Goal: Ask a question

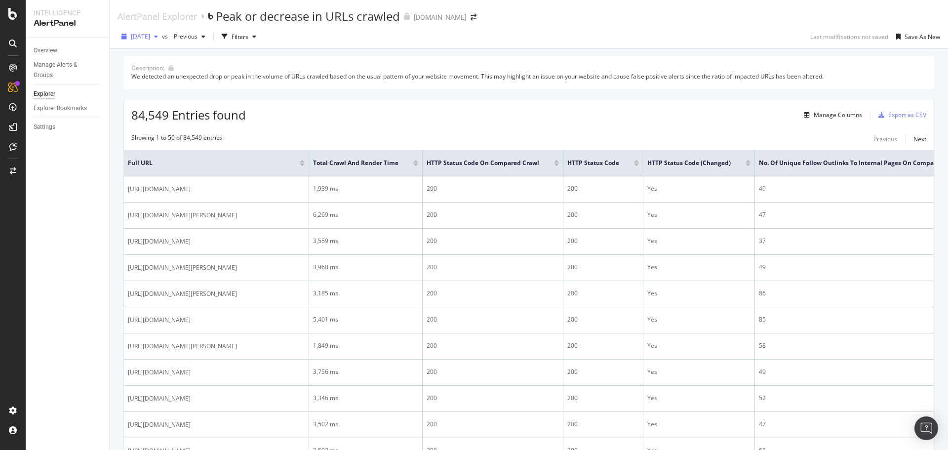
click at [162, 39] on div "button" at bounding box center [156, 37] width 12 height 6
click at [815, 113] on div "Manage Columns" at bounding box center [838, 115] width 48 height 8
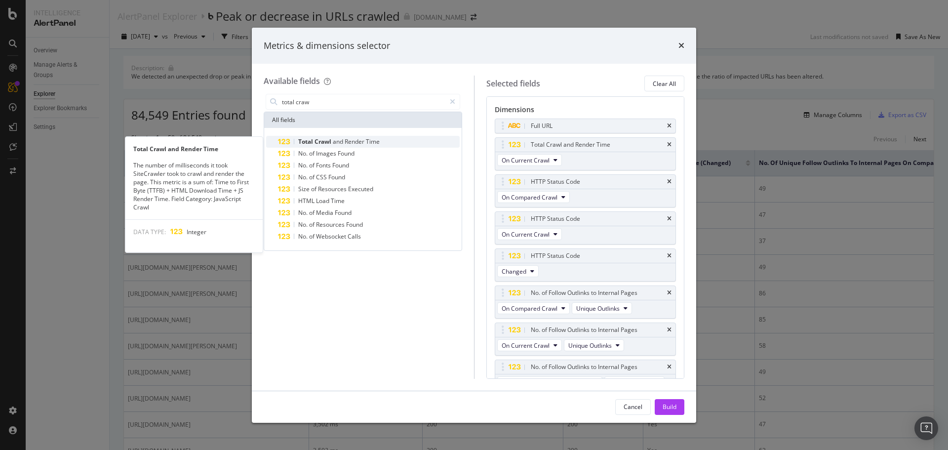
type input "total craw"
click at [359, 139] on span "Render" at bounding box center [355, 141] width 21 height 8
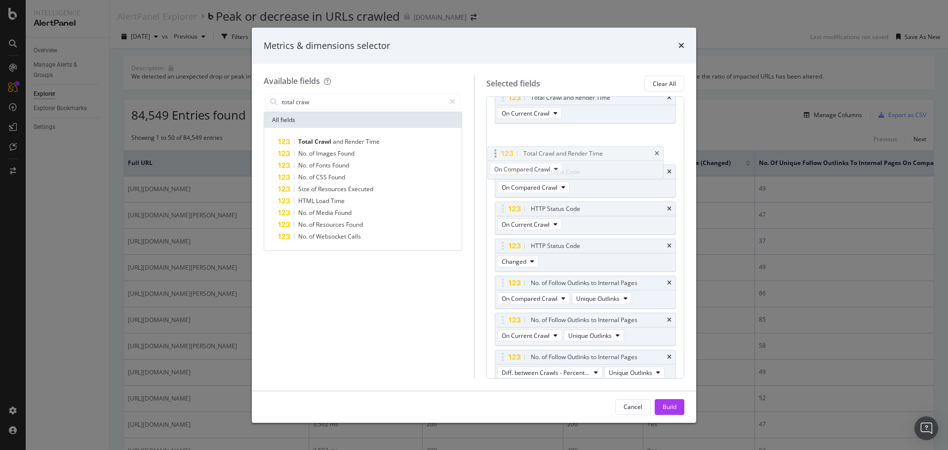
drag, startPoint x: 556, startPoint y: 352, endPoint x: 548, endPoint y: 129, distance: 223.3
click at [548, 129] on body "Intelligence AlertPanel Overview Manage Alerts & Groups Explorer Explorer Bookm…" at bounding box center [474, 225] width 948 height 450
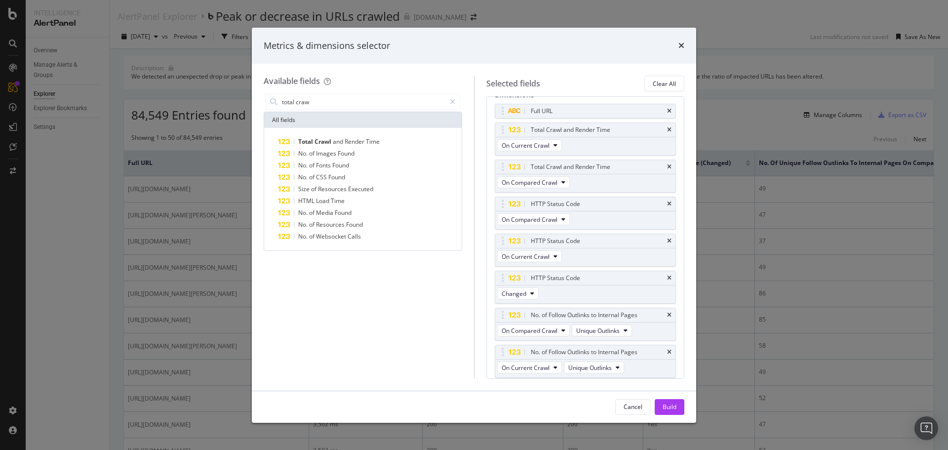
scroll to position [0, 0]
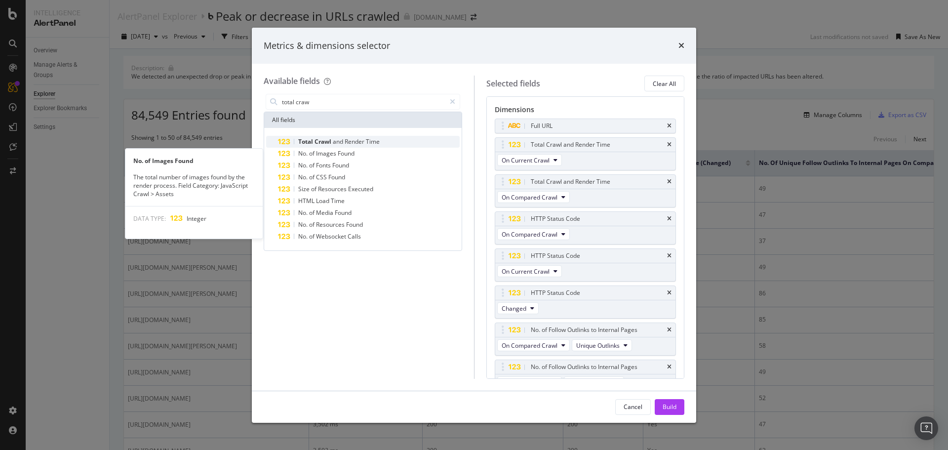
click at [348, 139] on span "Render" at bounding box center [355, 141] width 21 height 8
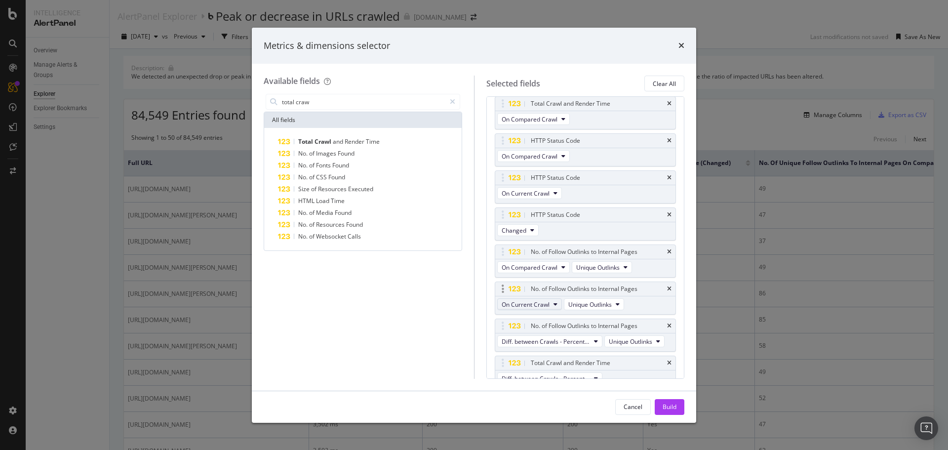
scroll to position [89, 0]
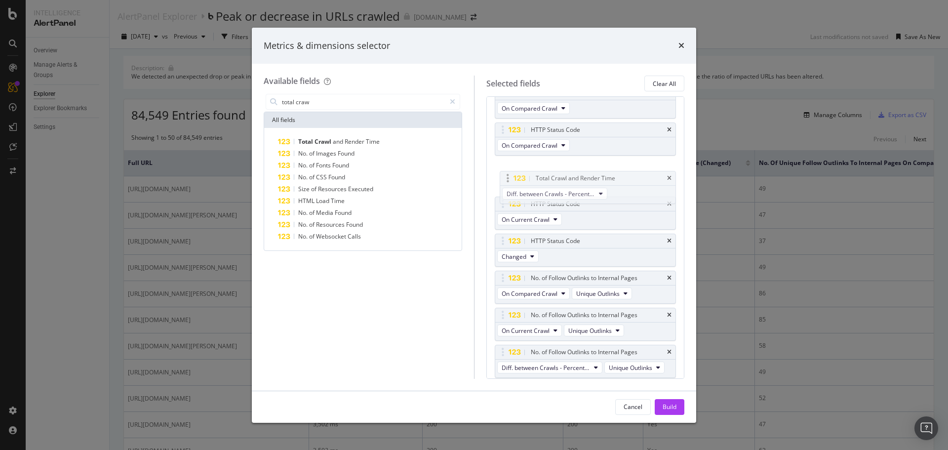
drag, startPoint x: 557, startPoint y: 349, endPoint x: 562, endPoint y: 173, distance: 176.4
click at [562, 173] on body "Intelligence AlertPanel Overview Manage Alerts & Groups Explorer Explorer Bookm…" at bounding box center [474, 225] width 948 height 450
click at [590, 183] on button "Diff. between Crawls - Percentage" at bounding box center [549, 182] width 105 height 12
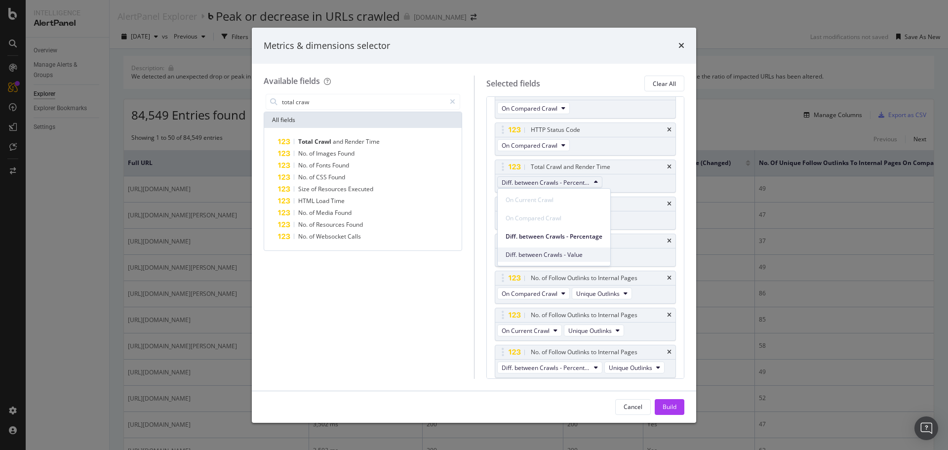
click at [582, 256] on span "Diff. between Crawls - Value" at bounding box center [554, 254] width 97 height 9
click at [669, 409] on div "Build" at bounding box center [670, 406] width 14 height 8
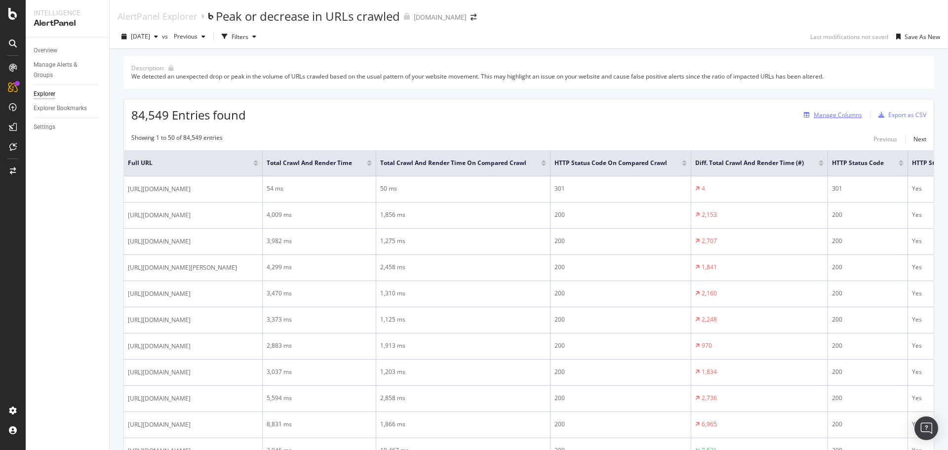
click at [819, 112] on div "Manage Columns" at bounding box center [838, 115] width 48 height 8
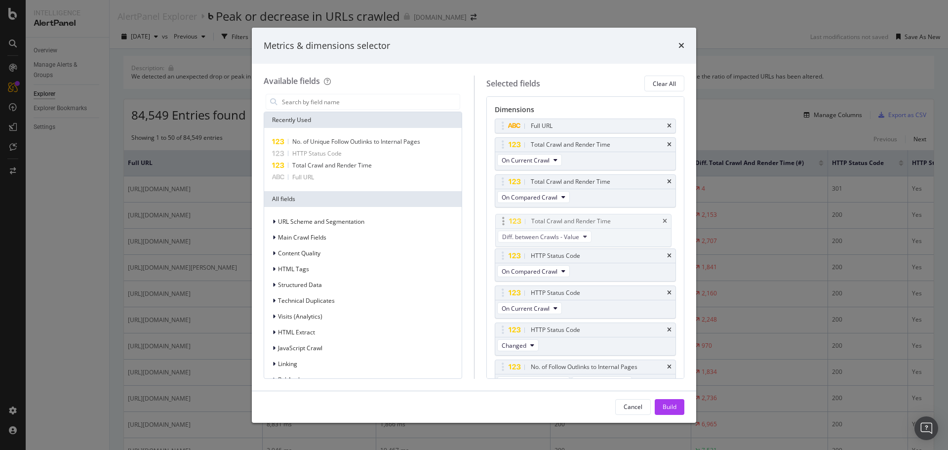
drag, startPoint x: 592, startPoint y: 249, endPoint x: 593, endPoint y: 213, distance: 36.6
click at [592, 213] on body "Intelligence AlertPanel Overview Manage Alerts & Groups Explorer Explorer Bookm…" at bounding box center [474, 225] width 948 height 450
click at [668, 416] on div "Cancel Build" at bounding box center [474, 407] width 444 height 32
click at [669, 411] on div "Build" at bounding box center [670, 406] width 14 height 8
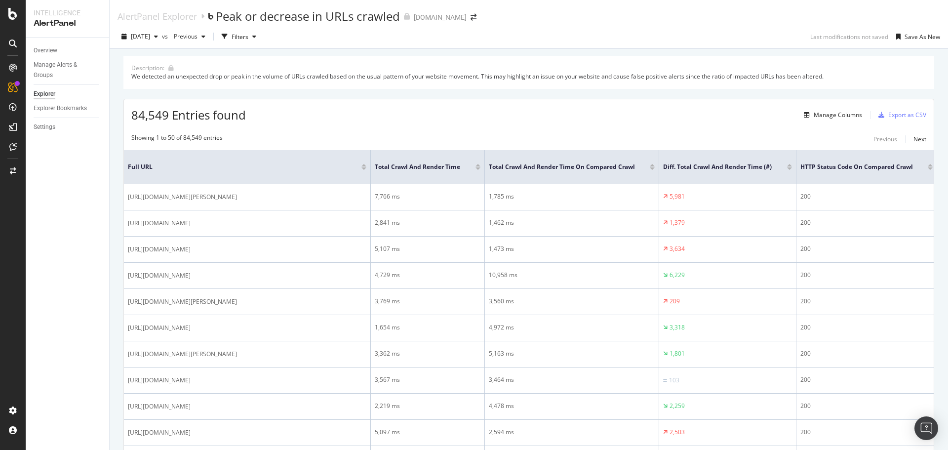
click at [790, 169] on div at bounding box center [789, 168] width 5 height 2
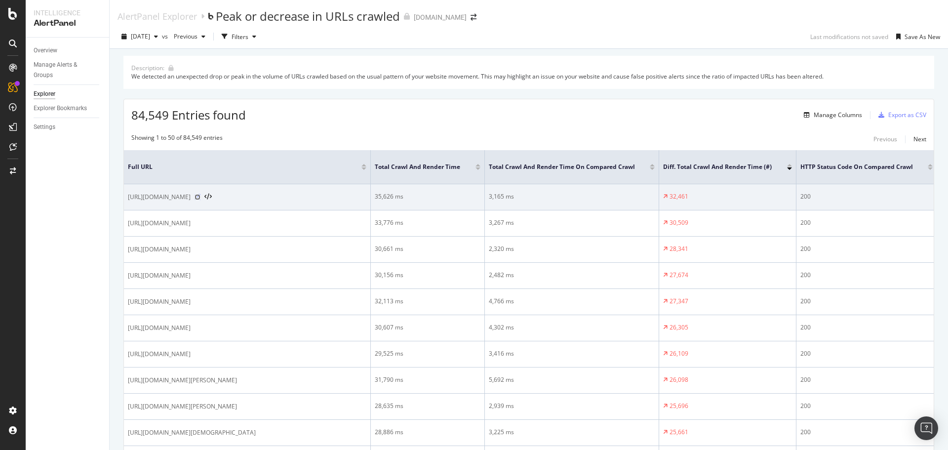
click at [200, 200] on icon at bounding box center [198, 197] width 6 height 6
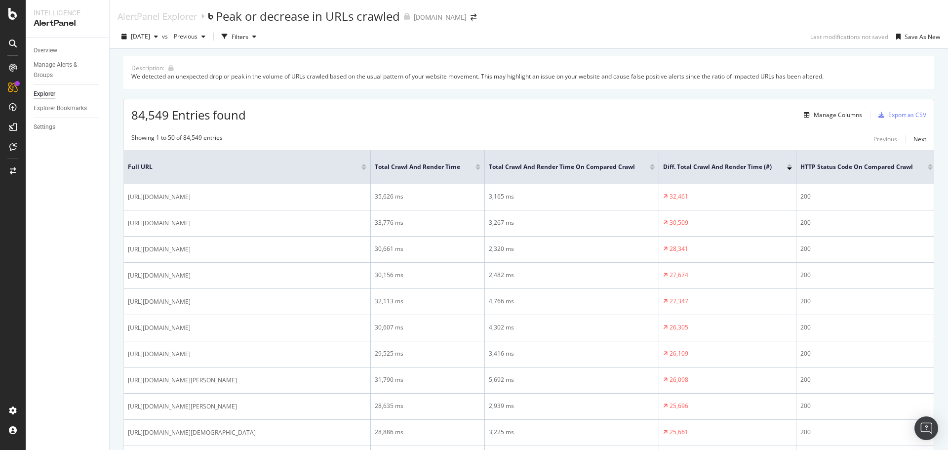
click at [790, 164] on div at bounding box center [789, 165] width 5 height 2
click at [790, 169] on div at bounding box center [789, 168] width 5 height 2
click at [816, 115] on div "Manage Columns" at bounding box center [838, 115] width 48 height 8
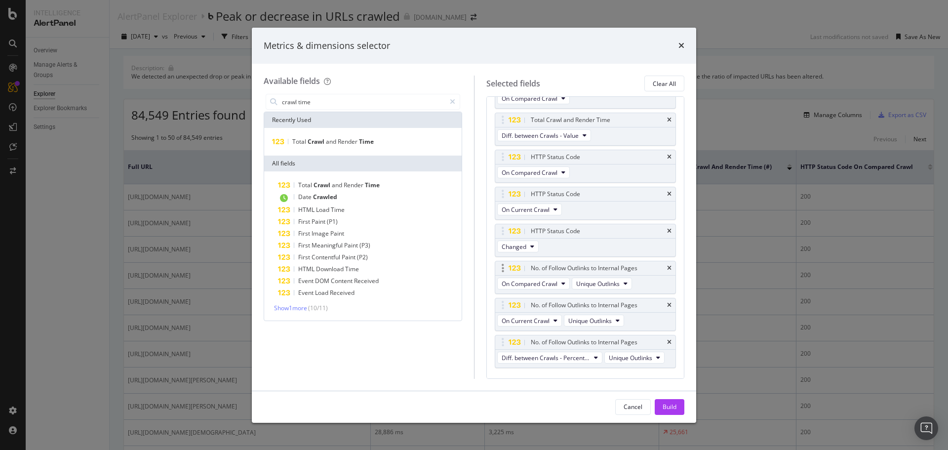
scroll to position [172, 0]
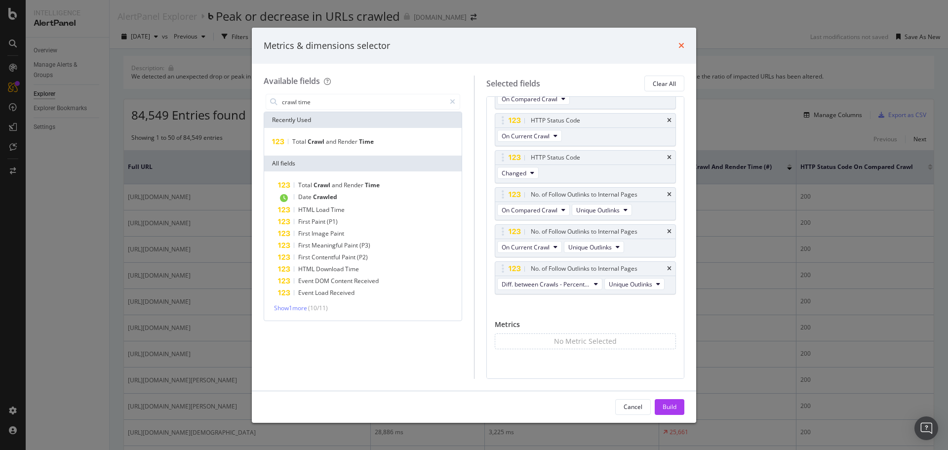
type input "crawl time"
click at [678, 47] on icon "times" at bounding box center [681, 45] width 6 height 8
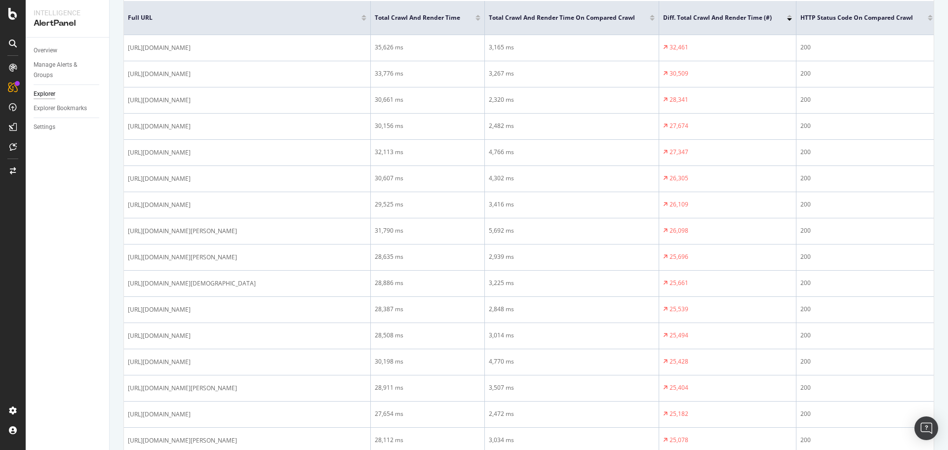
scroll to position [0, 0]
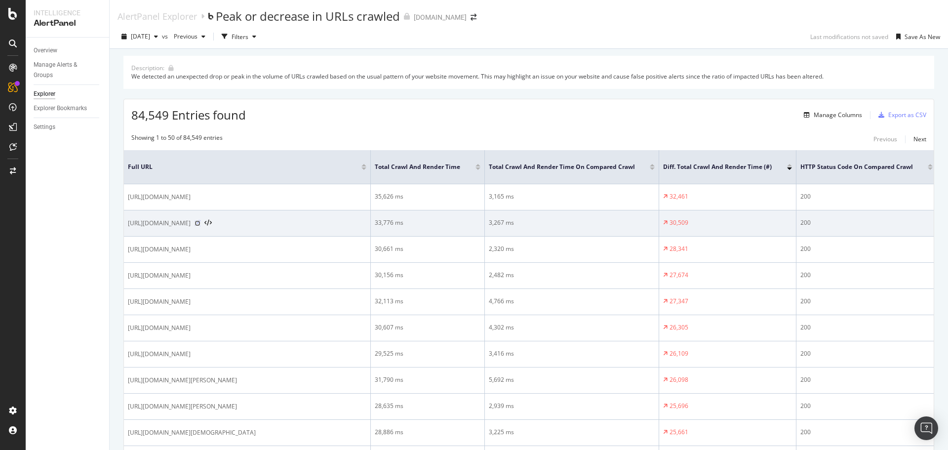
click at [200, 226] on icon at bounding box center [198, 223] width 6 height 6
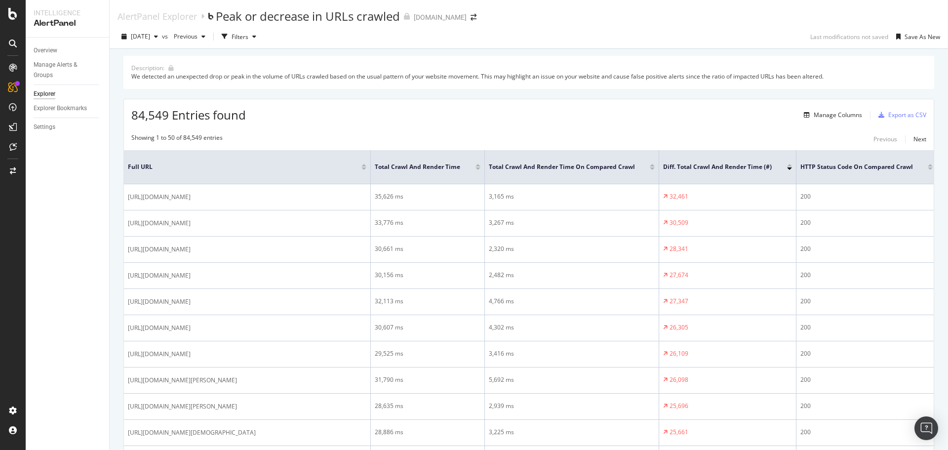
click at [790, 165] on div at bounding box center [789, 165] width 5 height 2
click at [790, 170] on div "Diff. Total Crawl and Render Time (#)" at bounding box center [727, 167] width 129 height 10
click at [789, 168] on div at bounding box center [789, 168] width 5 height 2
click at [198, 40] on span "Previous" at bounding box center [184, 36] width 28 height 8
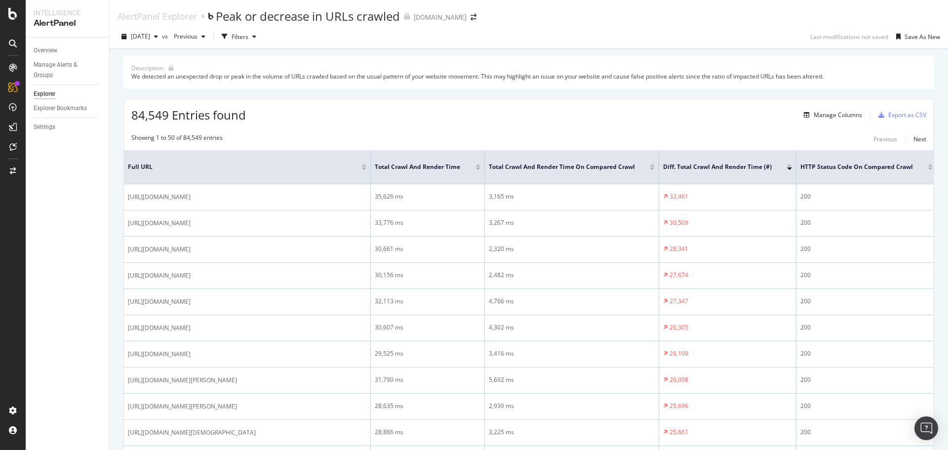
drag, startPoint x: 705, startPoint y: 141, endPoint x: 741, endPoint y: 152, distance: 38.1
click at [705, 141] on div "Showing 1 to 50 of 84,549 entries Previous Next" at bounding box center [529, 139] width 810 height 12
click at [788, 165] on div at bounding box center [789, 165] width 5 height 2
click at [198, 37] on span "Previous" at bounding box center [184, 36] width 28 height 8
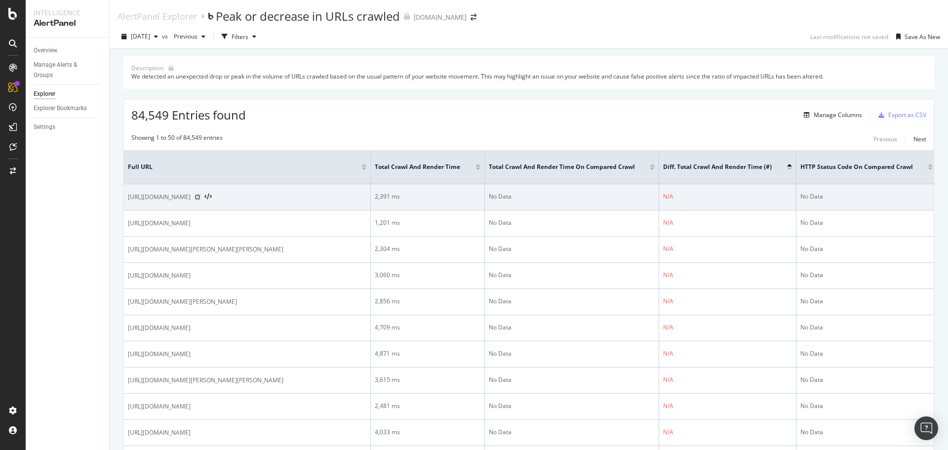
click at [200, 199] on icon at bounding box center [198, 197] width 6 height 6
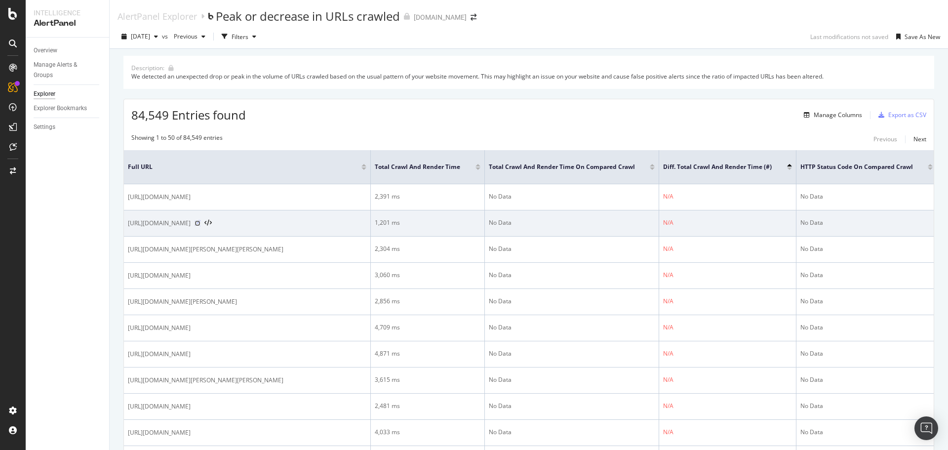
click at [200, 226] on icon at bounding box center [198, 223] width 6 height 6
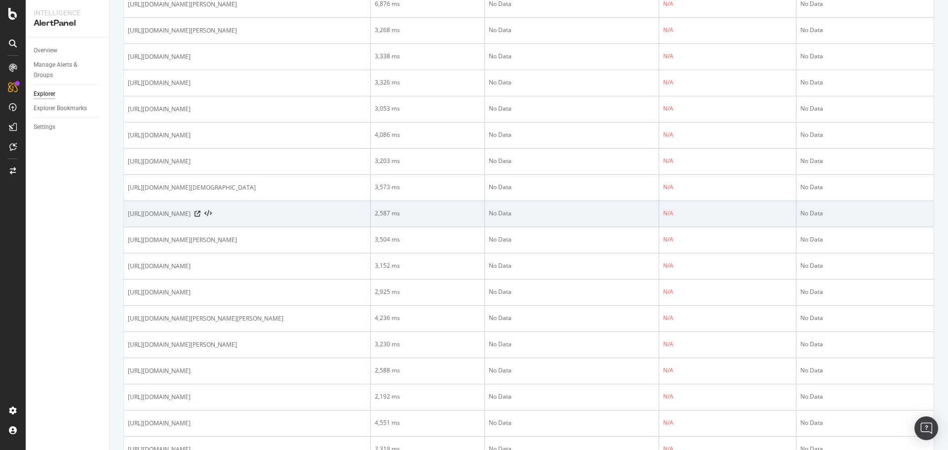
scroll to position [1156, 0]
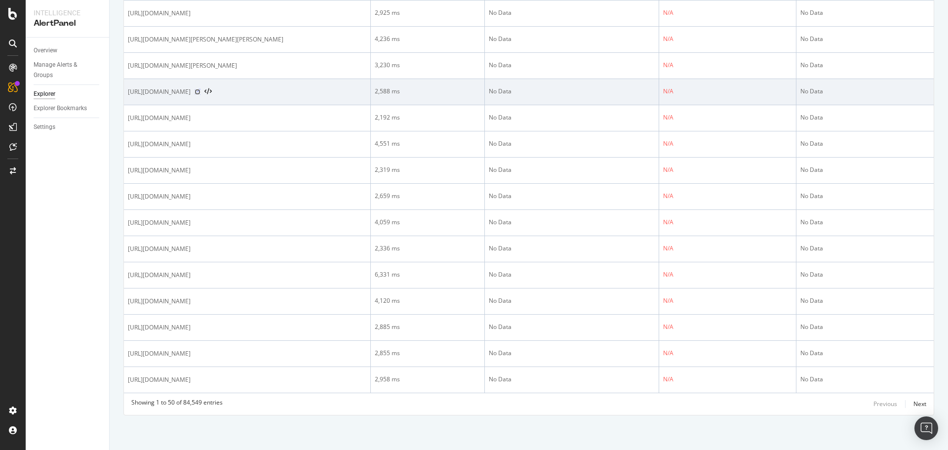
click at [200, 95] on icon at bounding box center [198, 92] width 6 height 6
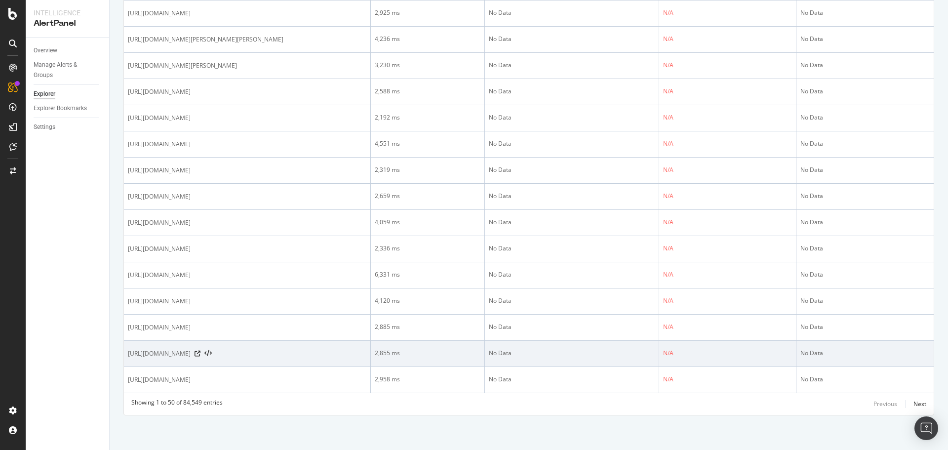
scroll to position [1502, 0]
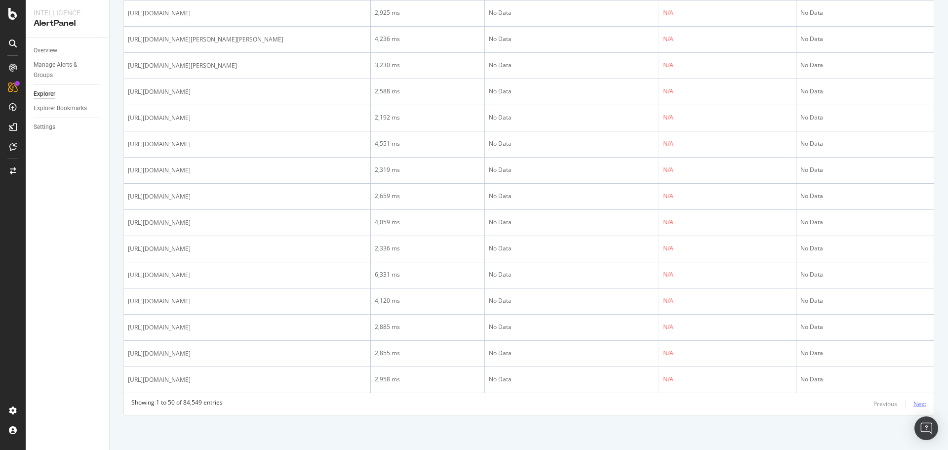
click at [916, 402] on div "Next" at bounding box center [920, 403] width 13 height 8
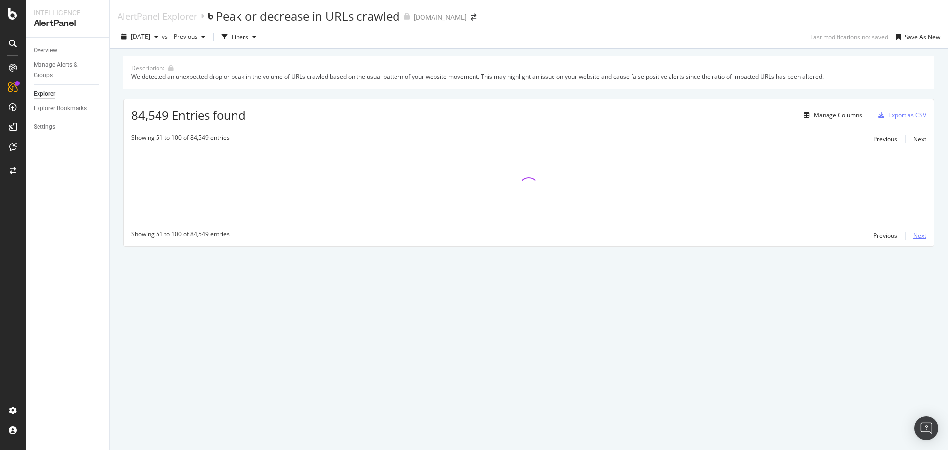
scroll to position [0, 0]
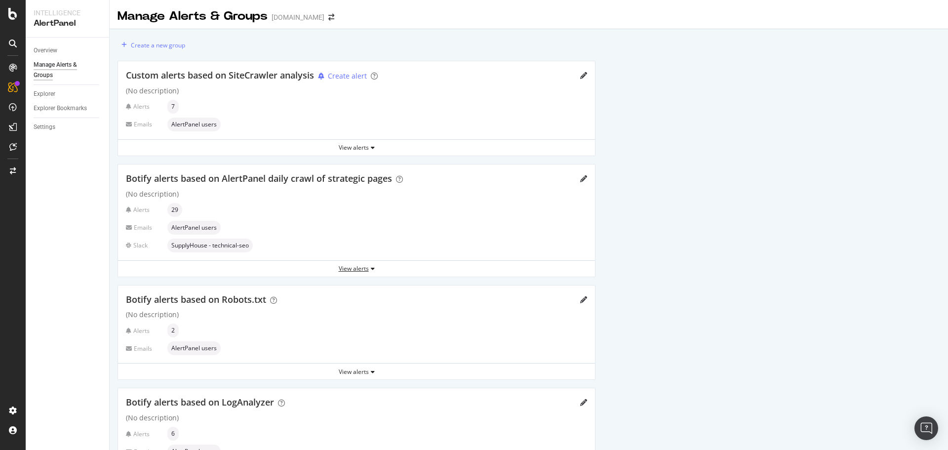
click at [444, 274] on div "View alerts" at bounding box center [356, 268] width 477 height 15
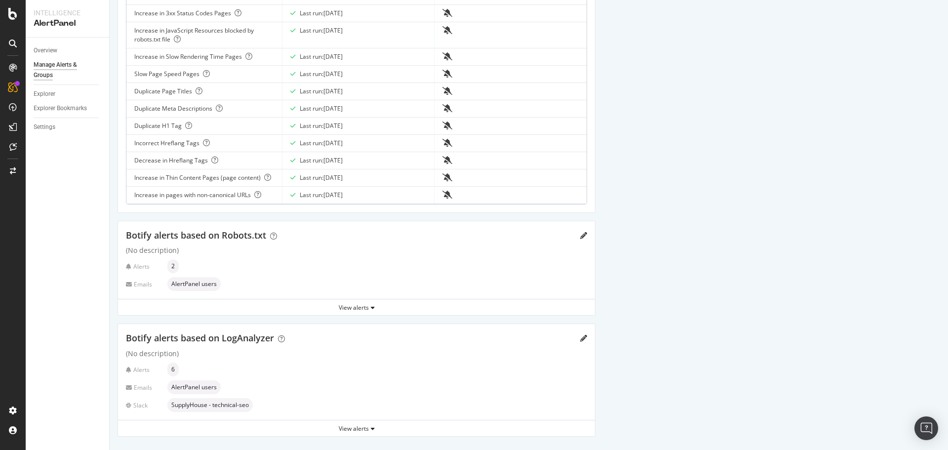
scroll to position [603, 0]
click at [356, 423] on div "View alerts" at bounding box center [356, 426] width 477 height 8
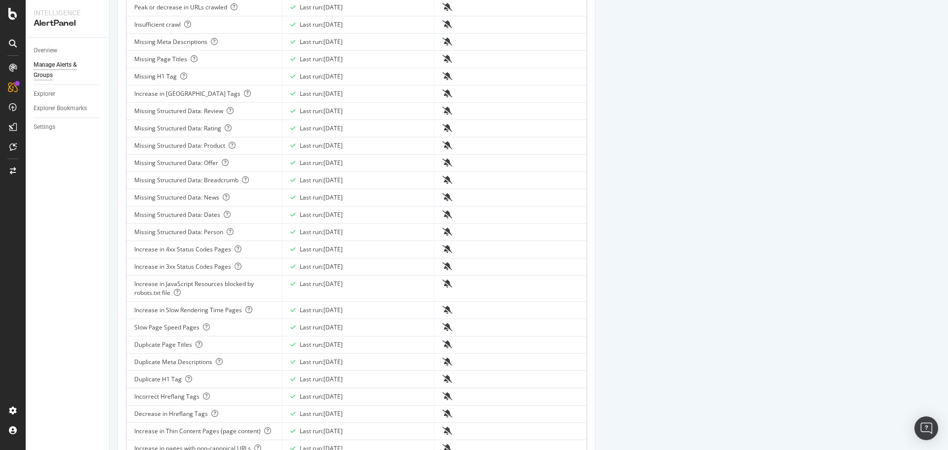
scroll to position [347, 0]
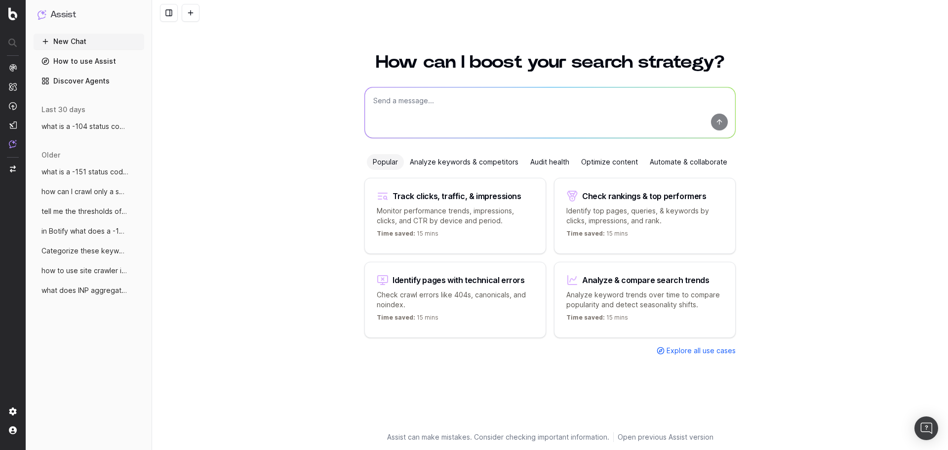
click at [434, 99] on textarea at bounding box center [550, 112] width 370 height 50
type textarea "why would the daily botify crawler crawl more urls - is it because crawl and re…"
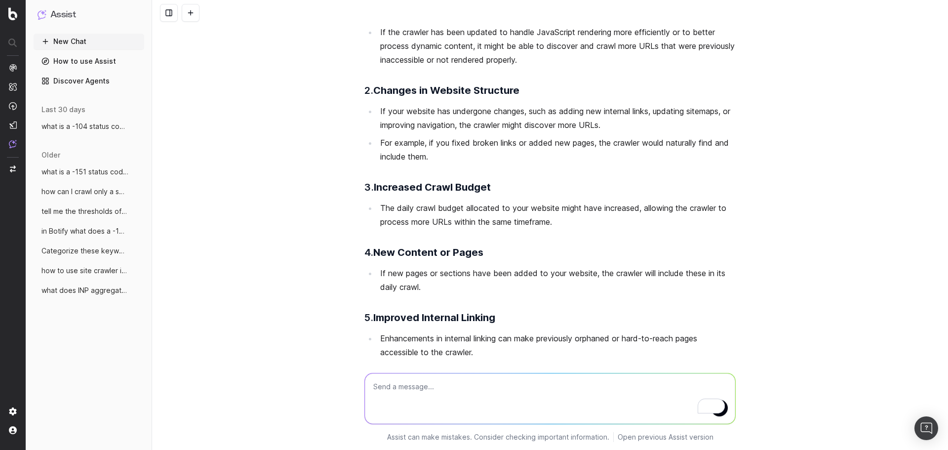
scroll to position [103, 0]
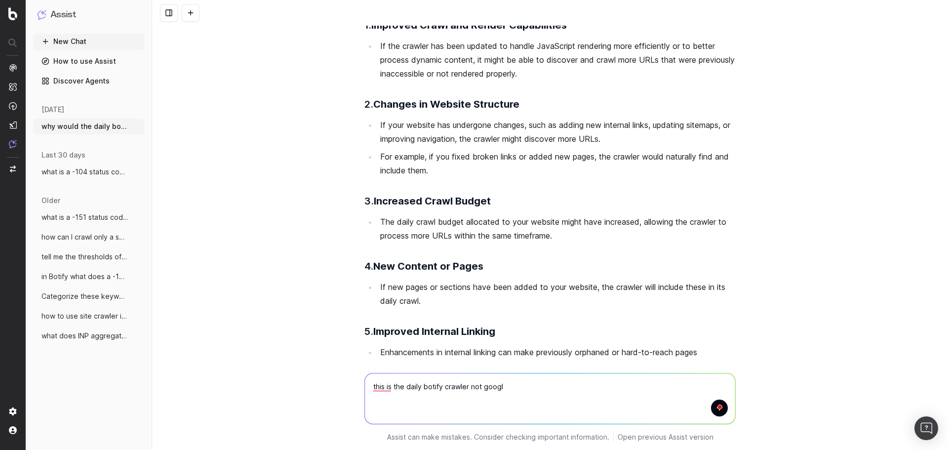
type textarea "this is the daily botify crawler not google"
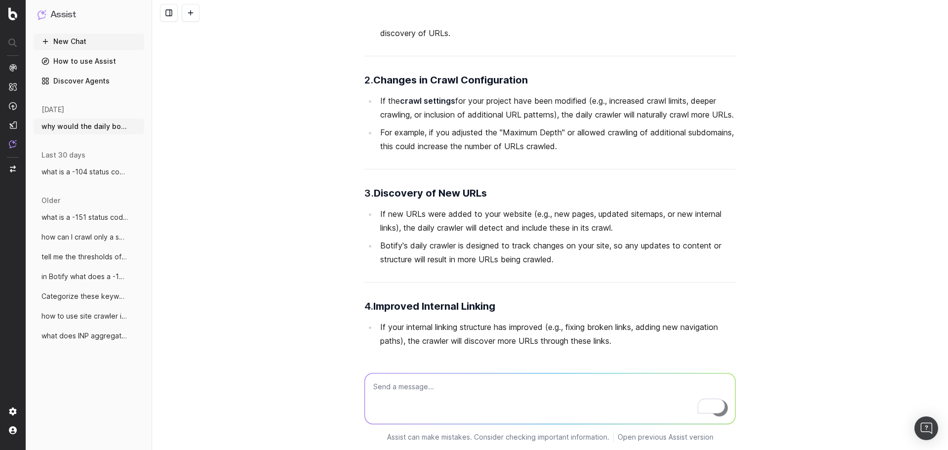
scroll to position [936, 0]
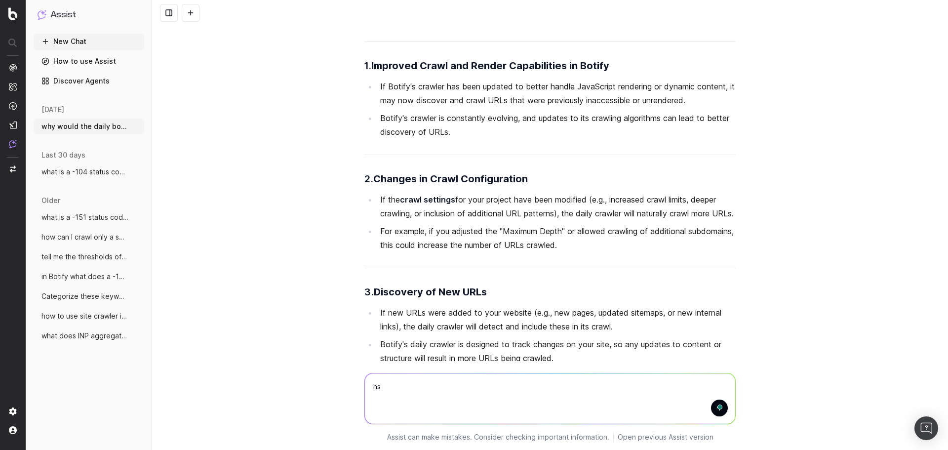
type textarea "h"
type textarea "what if the crawl and render time is low- could this be it?"
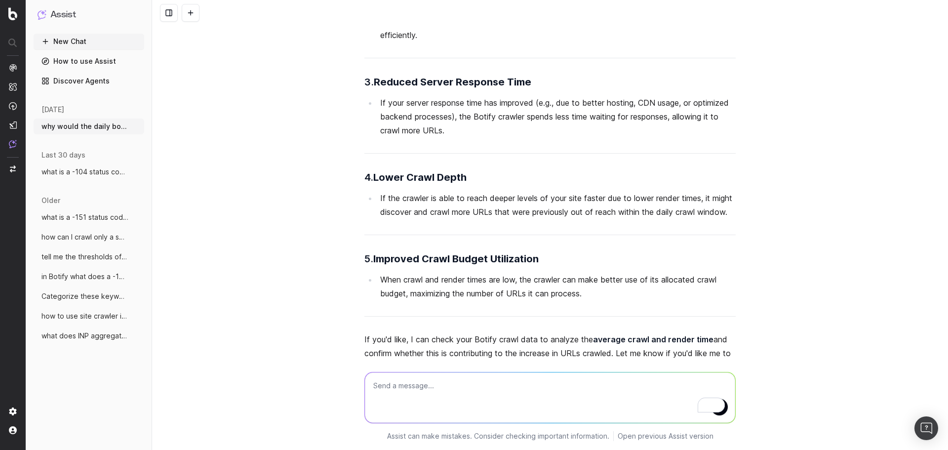
scroll to position [2336, 0]
